Goal: Information Seeking & Learning: Learn about a topic

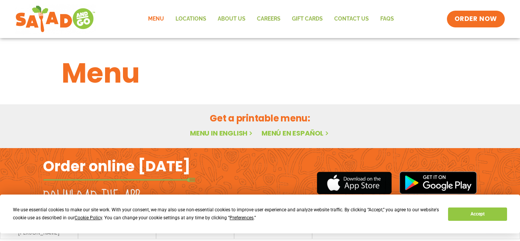
scroll to position [24, 0]
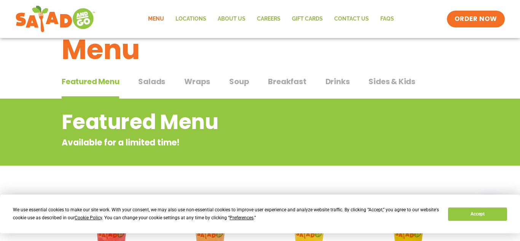
click at [243, 83] on span "Soup" at bounding box center [239, 81] width 20 height 11
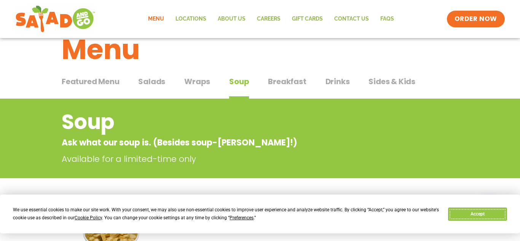
click at [475, 217] on button "Accept" at bounding box center [477, 214] width 59 height 13
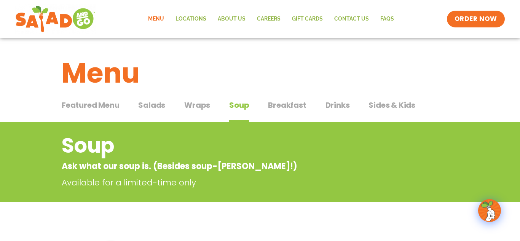
click at [204, 101] on span "Wraps" at bounding box center [197, 104] width 26 height 11
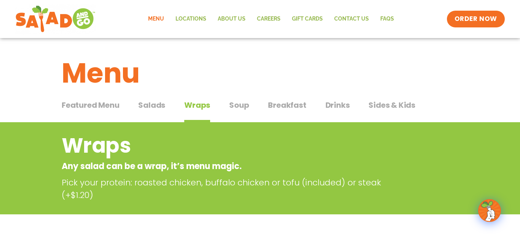
click at [151, 106] on span "Salads" at bounding box center [151, 104] width 27 height 11
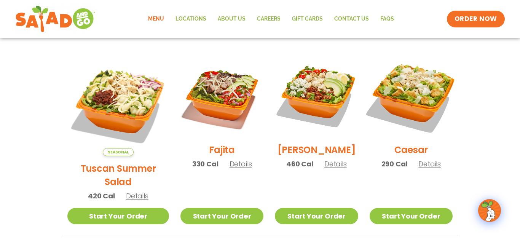
scroll to position [195, 0]
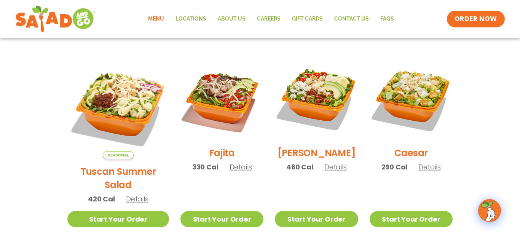
click at [134, 194] on span "Details" at bounding box center [137, 199] width 22 height 10
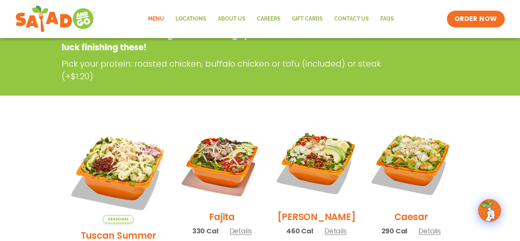
scroll to position [0, 0]
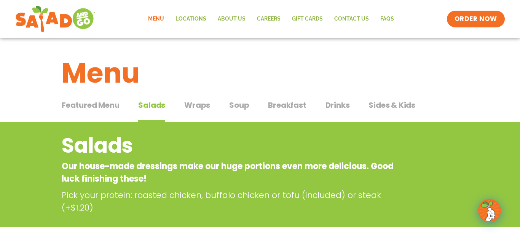
click at [196, 103] on span "Wraps" at bounding box center [197, 104] width 26 height 11
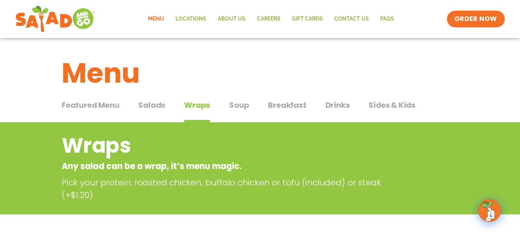
click at [288, 98] on div "Featured Menu Featured Menu Salads Salads Wraps Wraps Soup Soup Breakfast Break…" at bounding box center [260, 110] width 397 height 26
click at [289, 110] on span "Breakfast" at bounding box center [287, 104] width 38 height 11
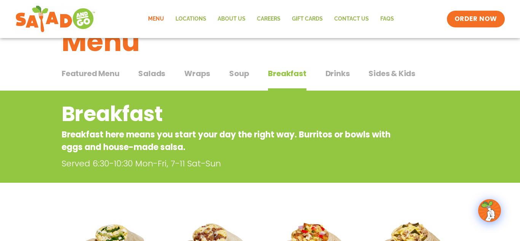
scroll to position [33, 0]
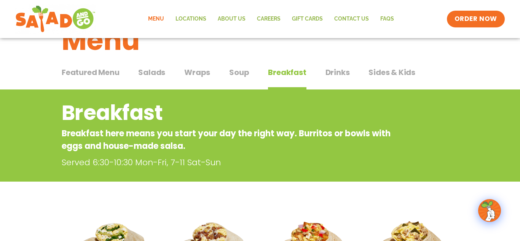
click at [233, 72] on span "Soup" at bounding box center [239, 72] width 20 height 11
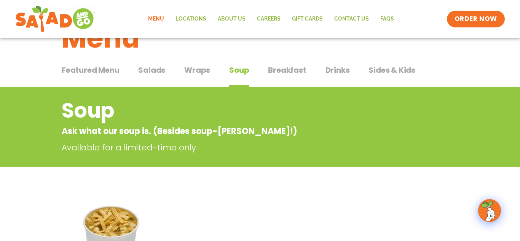
scroll to position [36, 0]
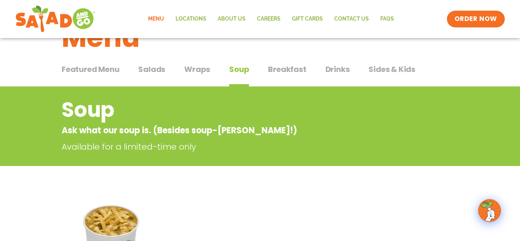
click at [202, 75] on span "Wraps" at bounding box center [197, 69] width 26 height 11
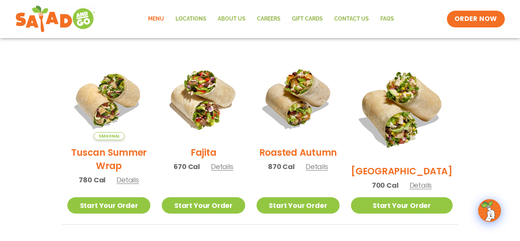
scroll to position [184, 0]
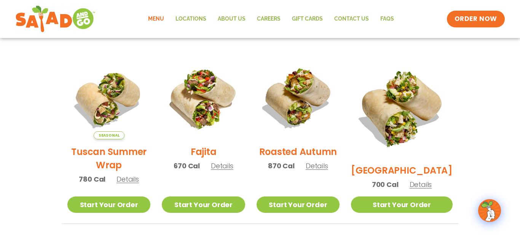
click at [209, 136] on img at bounding box center [203, 97] width 83 height 83
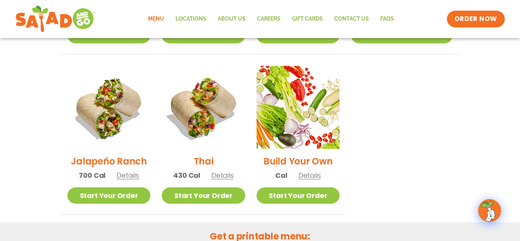
scroll to position [0, 0]
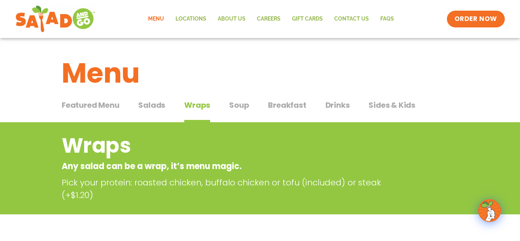
click at [162, 109] on span "Salads" at bounding box center [151, 104] width 27 height 11
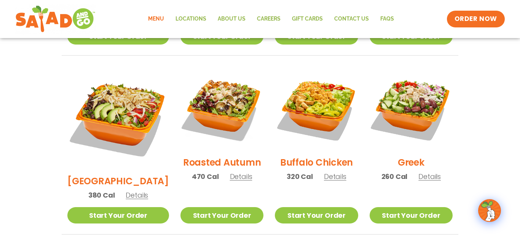
scroll to position [377, 0]
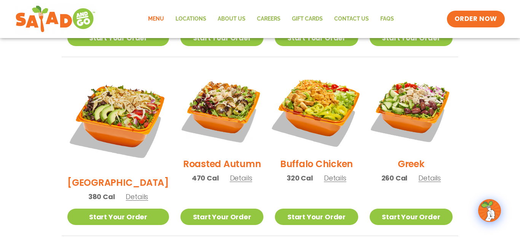
click at [325, 93] on img at bounding box center [317, 110] width 98 height 98
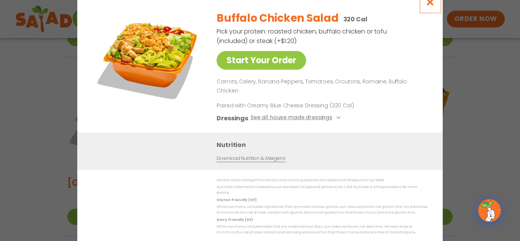
click at [429, 6] on icon "Close modal" at bounding box center [431, 2] width 10 height 8
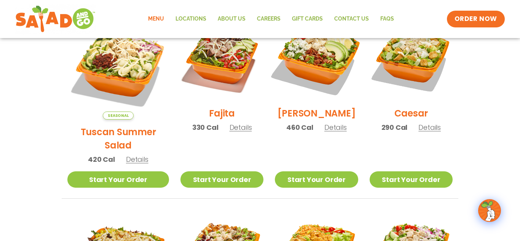
scroll to position [231, 0]
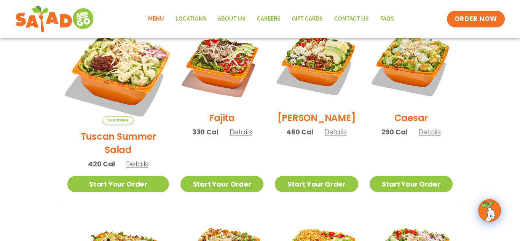
click at [91, 58] on img at bounding box center [118, 73] width 119 height 119
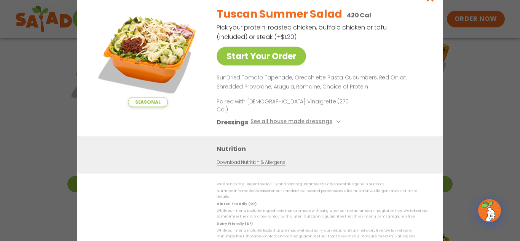
click at [147, 61] on img at bounding box center [147, 53] width 107 height 107
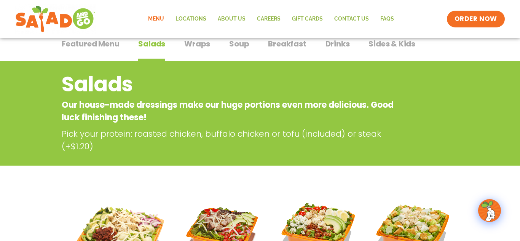
scroll to position [20, 0]
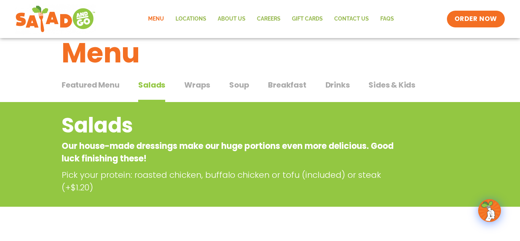
click at [230, 82] on span "Soup" at bounding box center [239, 84] width 20 height 11
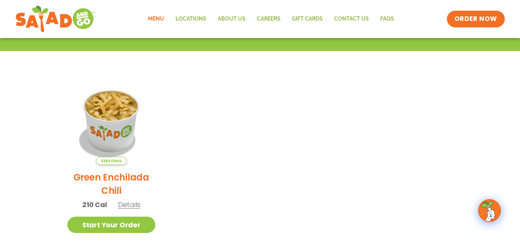
scroll to position [151, 0]
